Goal: Navigation & Orientation: Go to known website

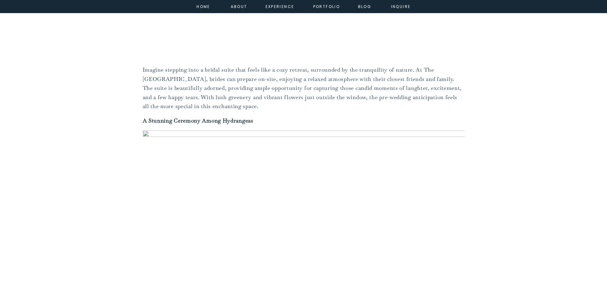
scroll to position [533, 0]
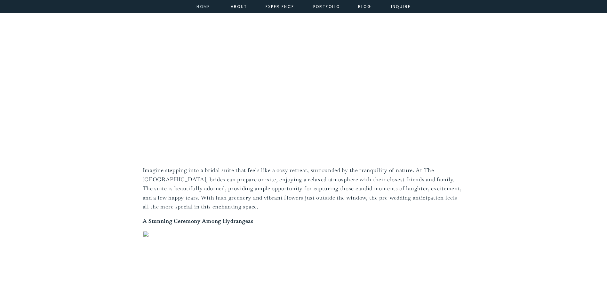
click at [204, 8] on nav "home" at bounding box center [203, 6] width 17 height 6
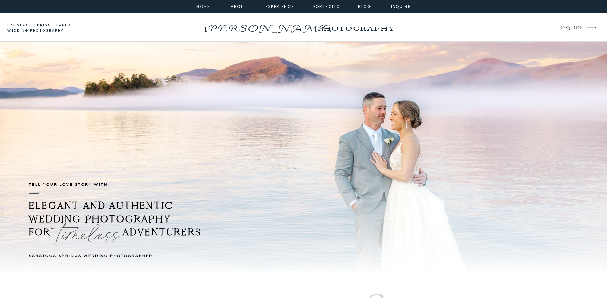
click at [202, 5] on nav "home" at bounding box center [203, 6] width 17 height 6
click at [201, 5] on nav "home" at bounding box center [203, 6] width 17 height 6
click at [205, 7] on nav "home" at bounding box center [203, 6] width 17 height 6
